Goal: Information Seeking & Learning: Learn about a topic

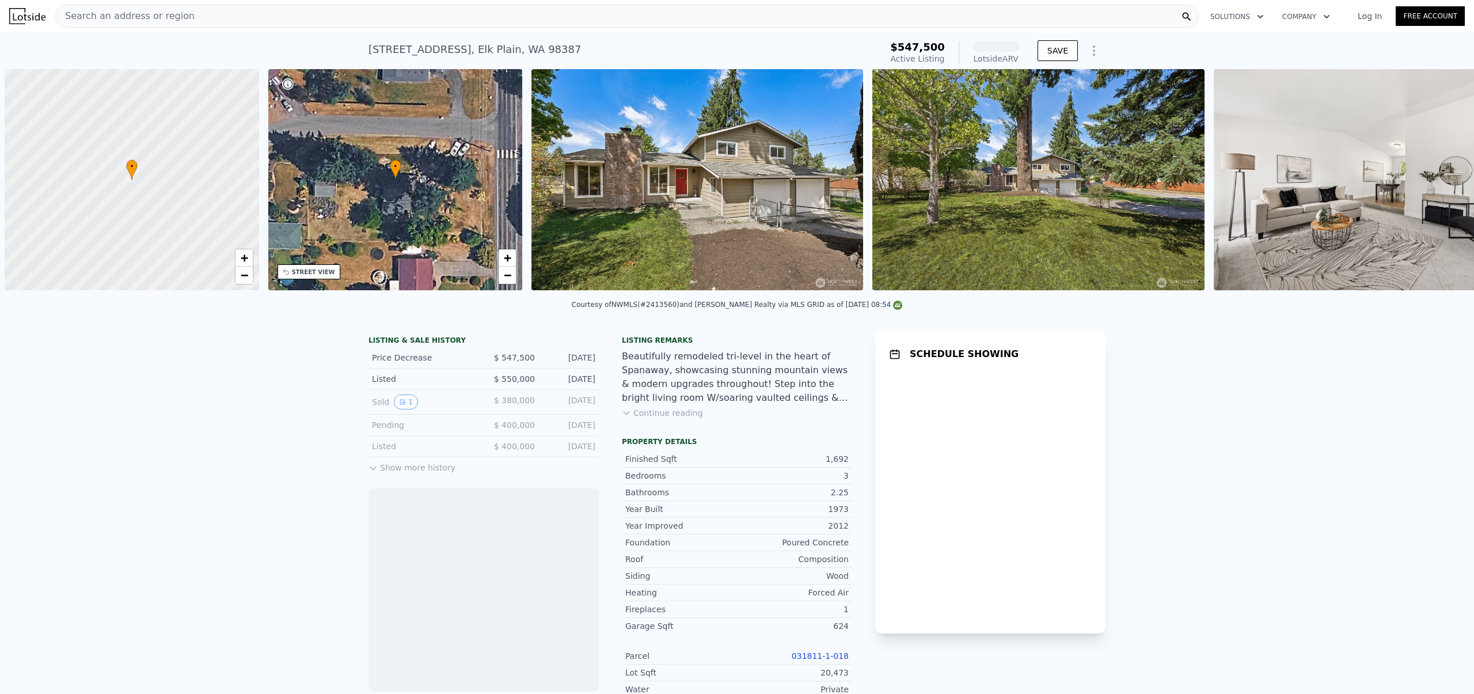
scroll to position [0, 5]
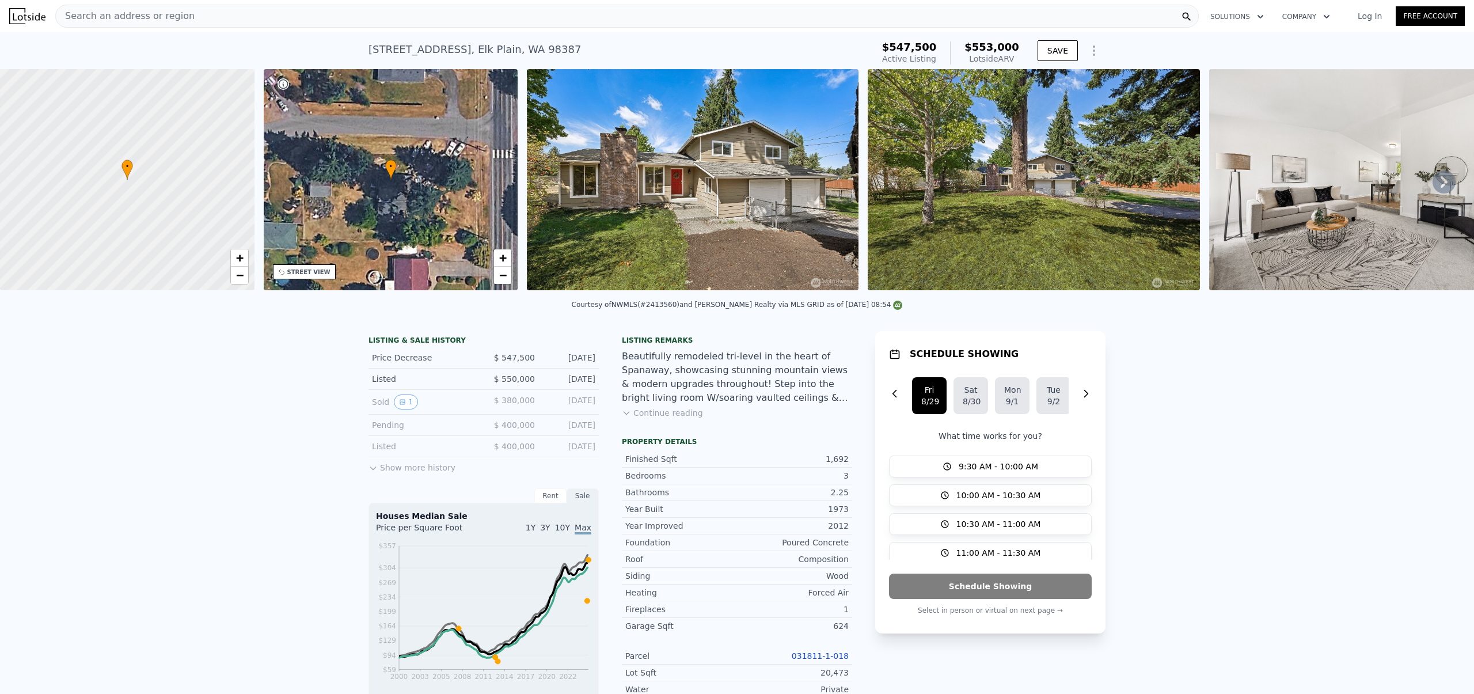
click at [639, 419] on button "Continue reading" at bounding box center [662, 413] width 81 height 12
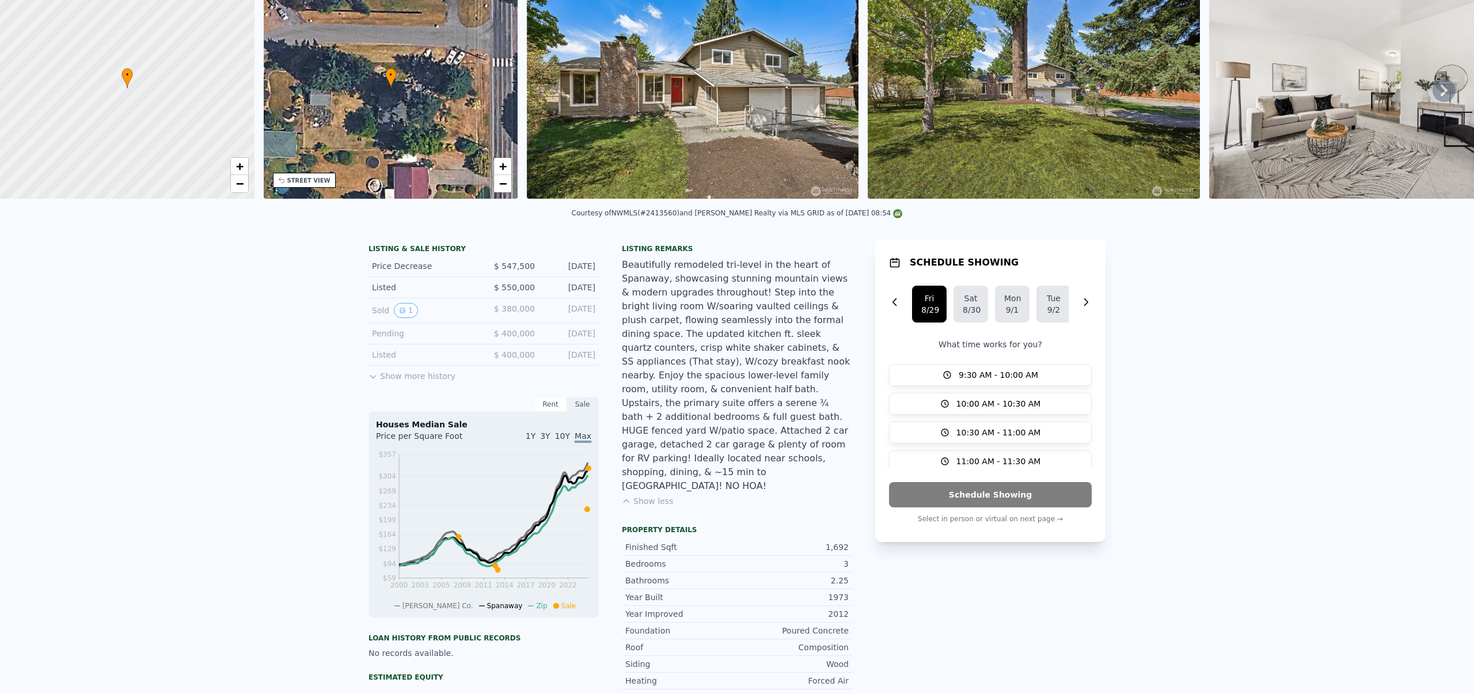
scroll to position [0, 0]
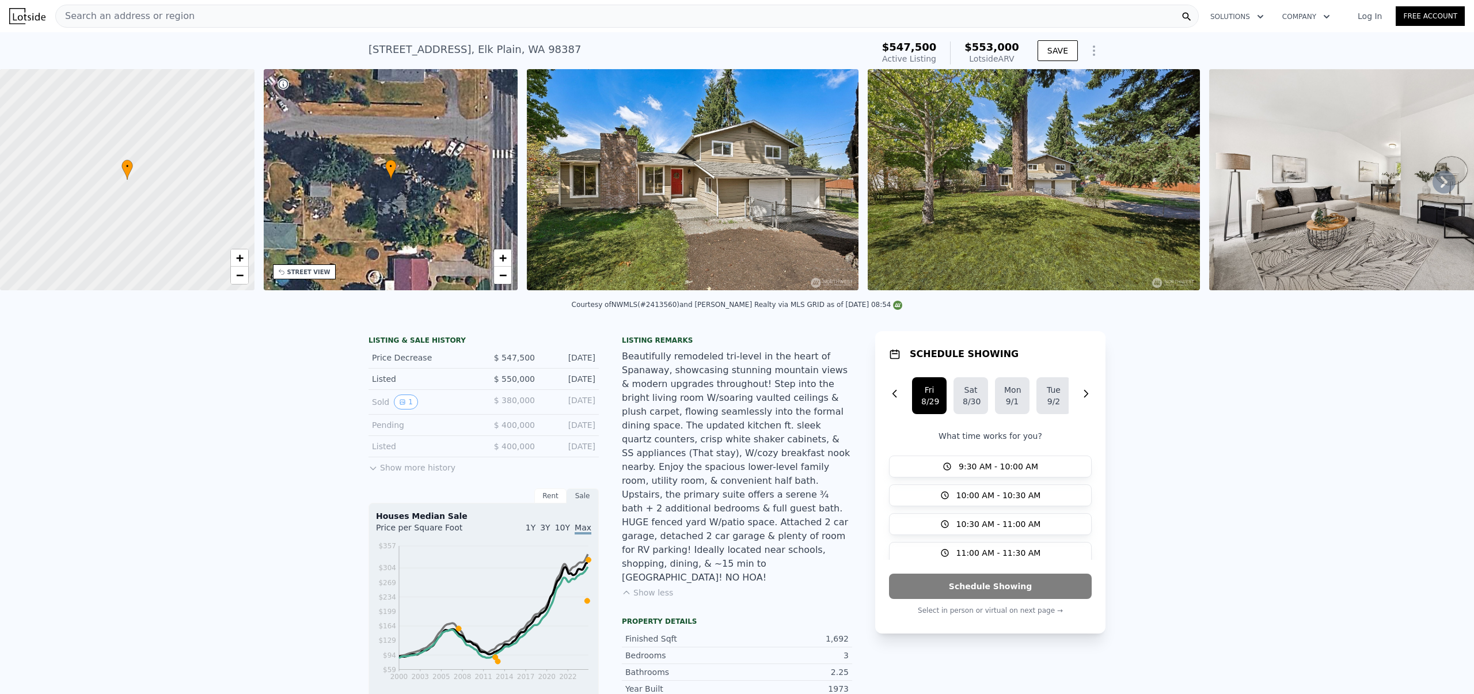
click at [740, 389] on div "Beautifully remodeled tri-level in the heart of Spanaway, showcasing stunning m…" at bounding box center [737, 467] width 230 height 235
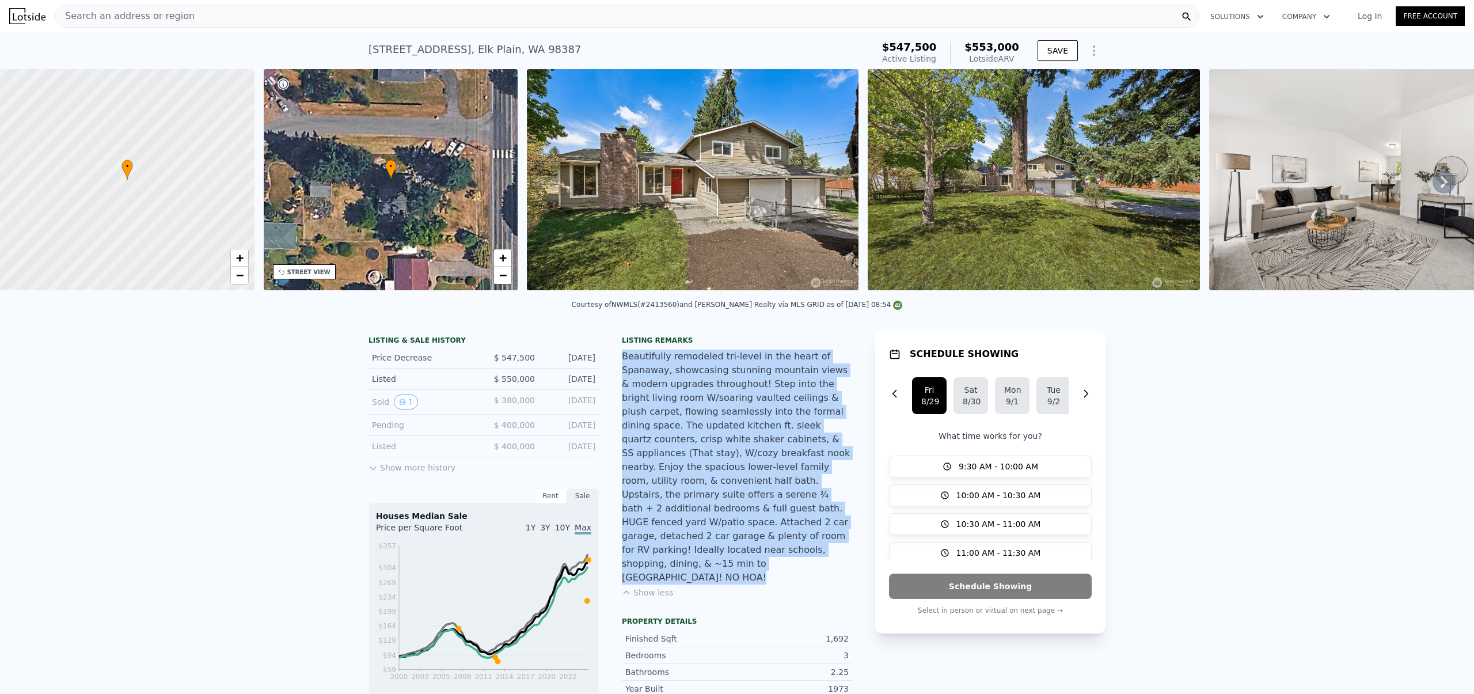
click at [740, 389] on div "Beautifully remodeled tri-level in the heart of Spanaway, showcasing stunning m…" at bounding box center [737, 467] width 230 height 235
click at [724, 371] on div "Beautifully remodeled tri-level in the heart of Spanaway, showcasing stunning m…" at bounding box center [737, 467] width 230 height 235
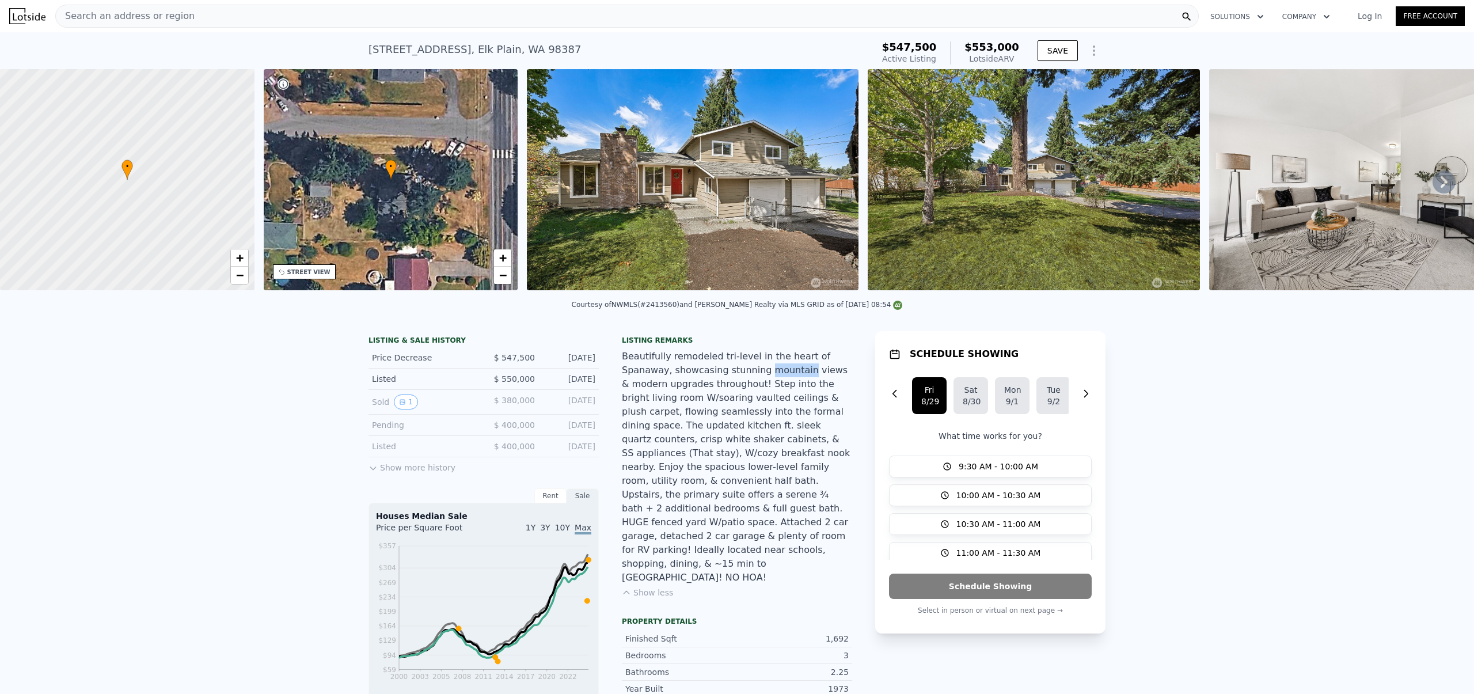
click at [724, 371] on div "Beautifully remodeled tri-level in the heart of Spanaway, showcasing stunning m…" at bounding box center [737, 467] width 230 height 235
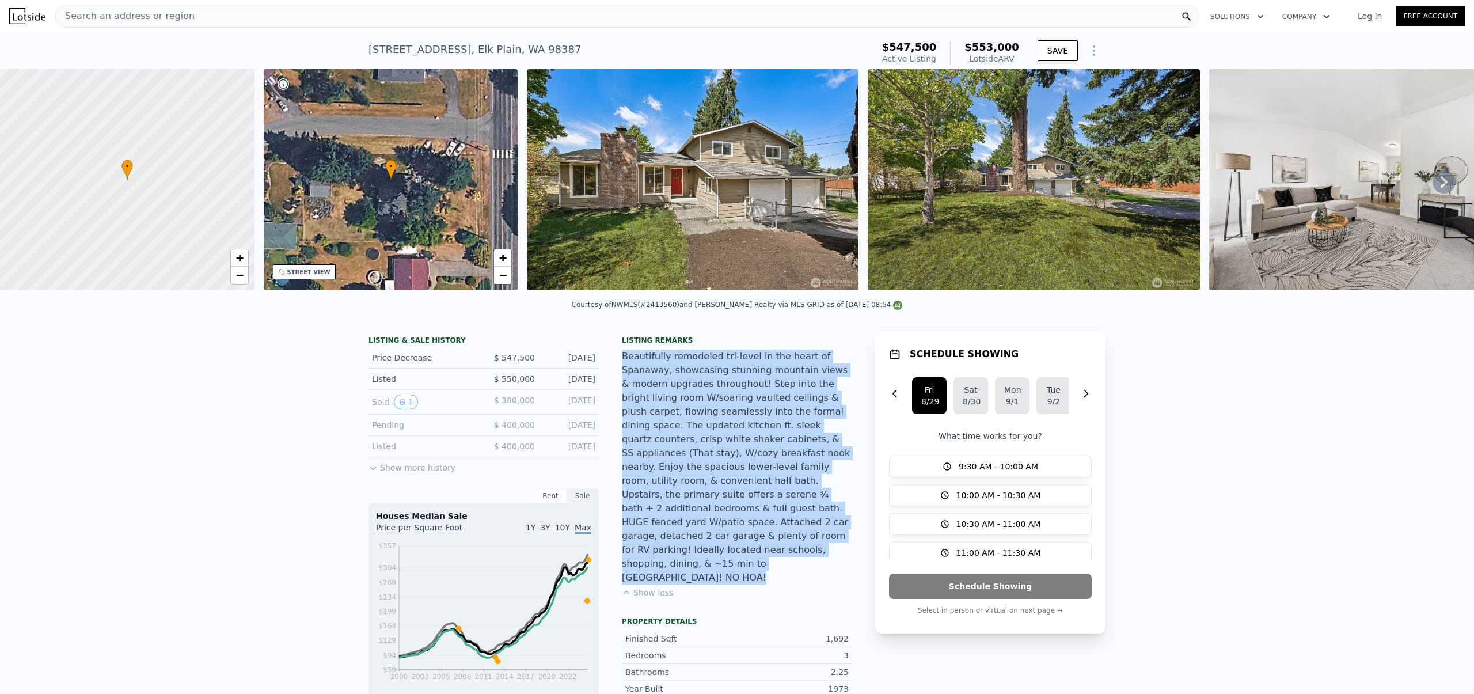
click at [724, 371] on div "Beautifully remodeled tri-level in the heart of Spanaway, showcasing stunning m…" at bounding box center [737, 467] width 230 height 235
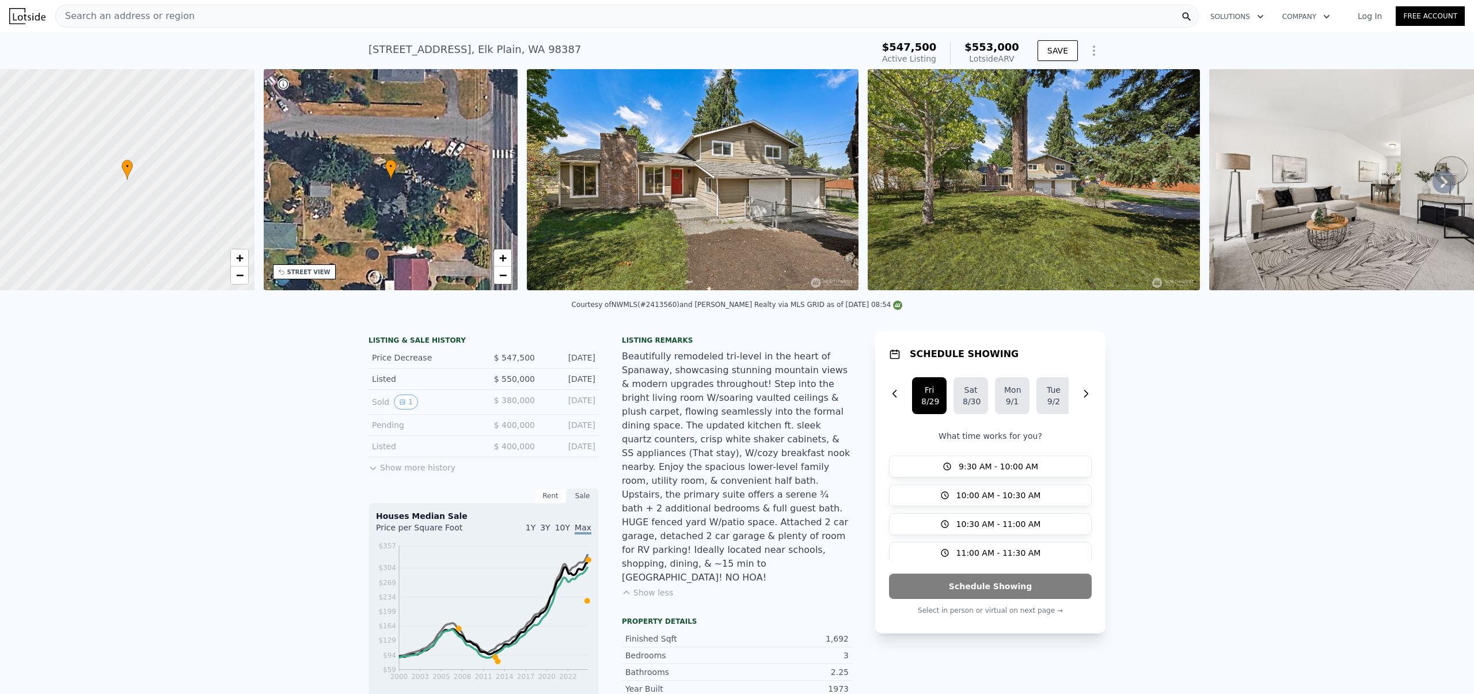
click at [1224, 390] on div "LISTING & SALE HISTORY Price Decrease $ 547,500 [DATE] Listed $ 550,000 [DATE] …" at bounding box center [737, 671] width 1474 height 698
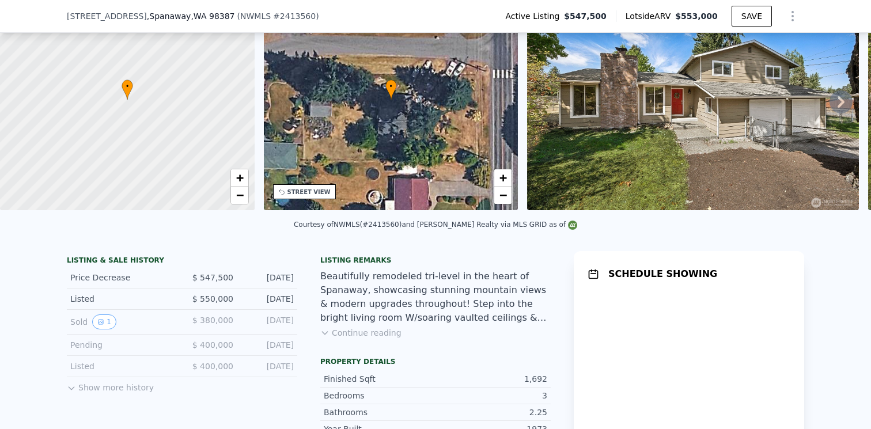
scroll to position [99, 0]
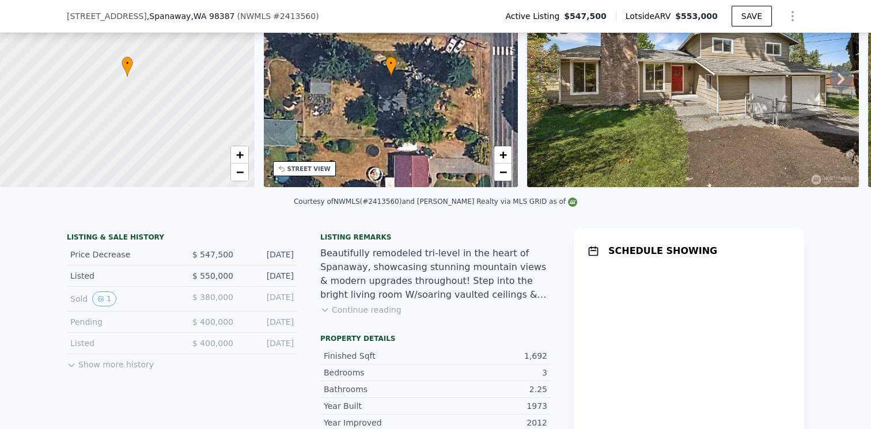
click at [353, 312] on button "Continue reading" at bounding box center [360, 310] width 81 height 12
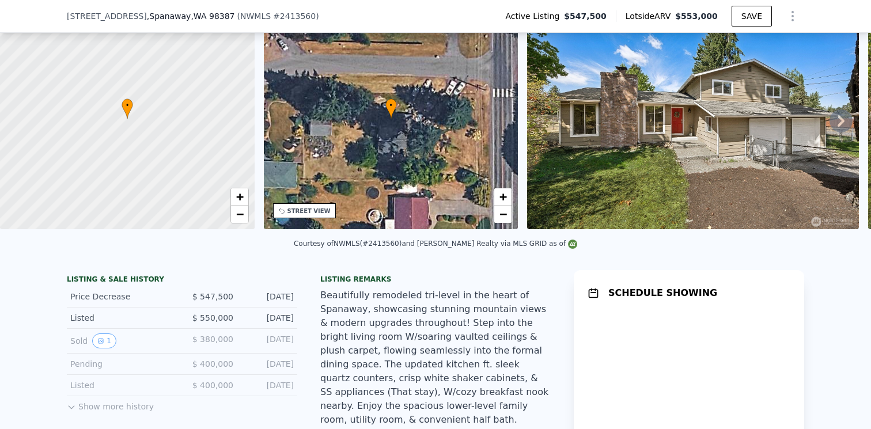
scroll to position [48, 0]
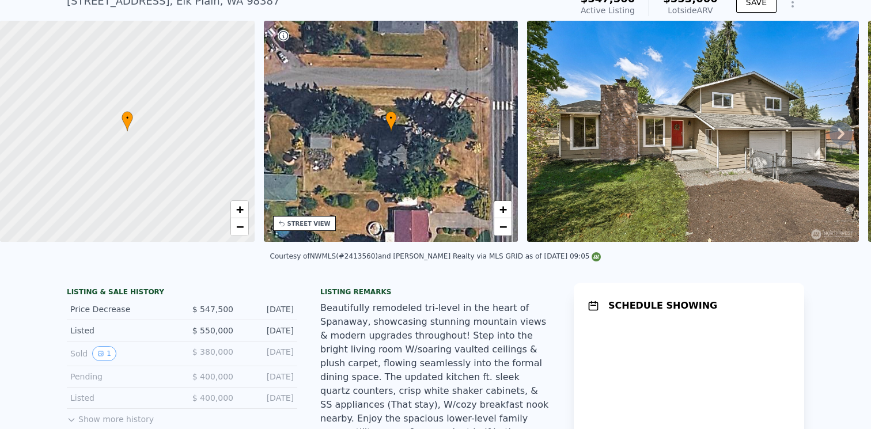
click at [392, 313] on div "Beautifully remodeled tri-level in the heart of Spanaway, showcasing stunning m…" at bounding box center [435, 418] width 230 height 235
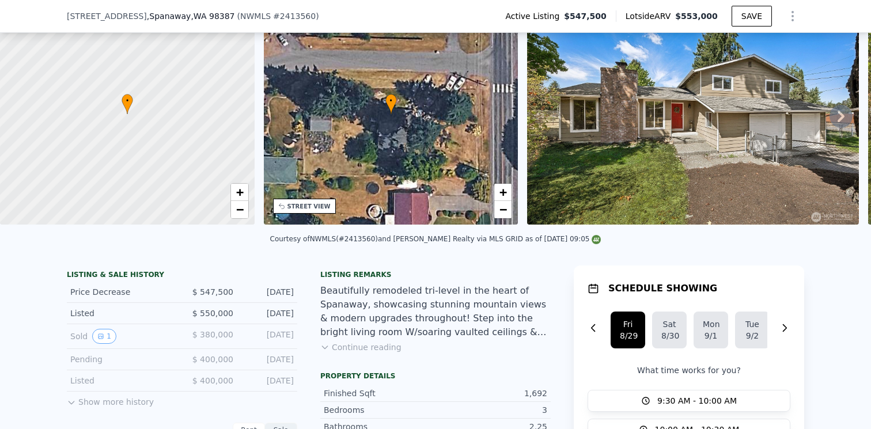
scroll to position [61, 0]
